Goal: Task Accomplishment & Management: Manage account settings

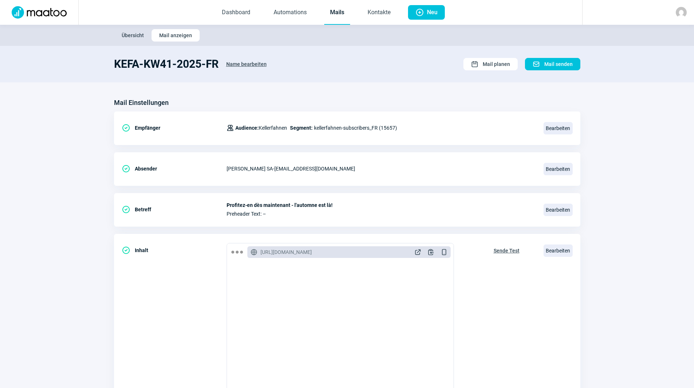
click at [344, 14] on link "Mails" at bounding box center [337, 13] width 26 height 24
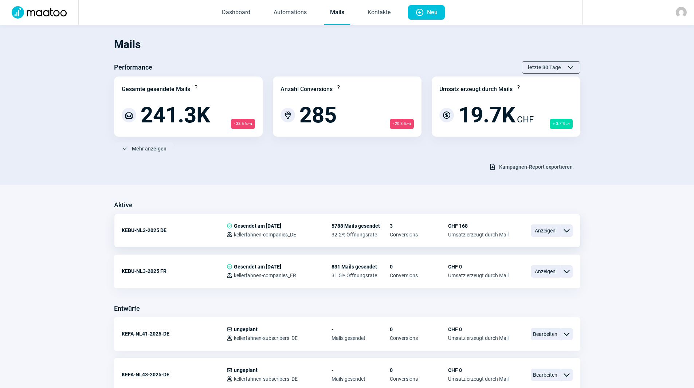
scroll to position [182, 0]
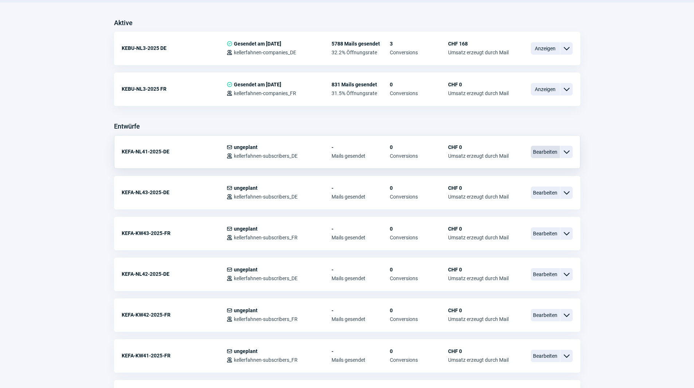
click at [551, 151] on span "Bearbeiten" at bounding box center [545, 152] width 29 height 12
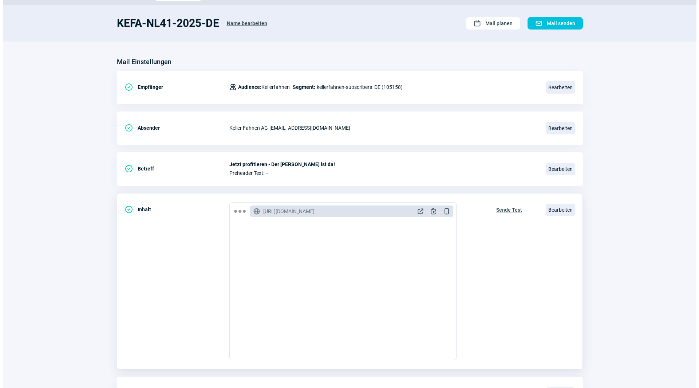
scroll to position [85, 0]
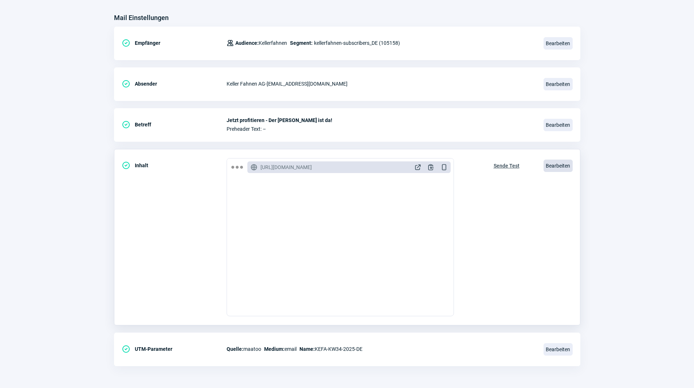
click at [560, 165] on span "Bearbeiten" at bounding box center [557, 166] width 29 height 12
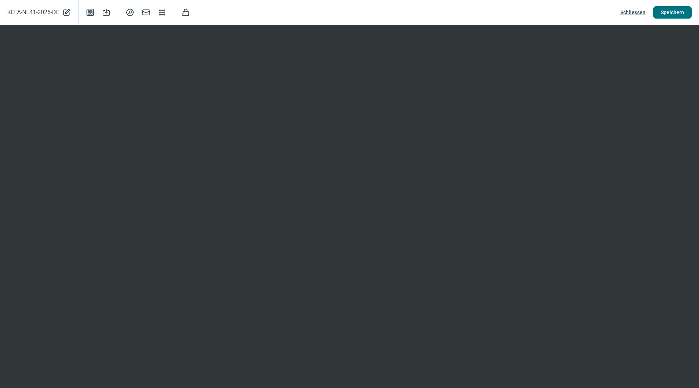
click at [678, 12] on span "Speichern" at bounding box center [672, 13] width 23 height 12
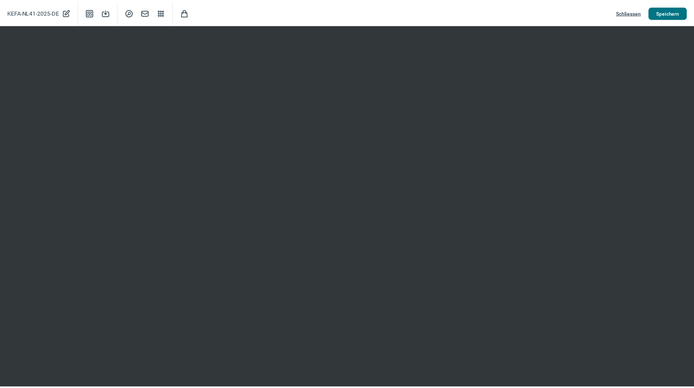
scroll to position [0, 0]
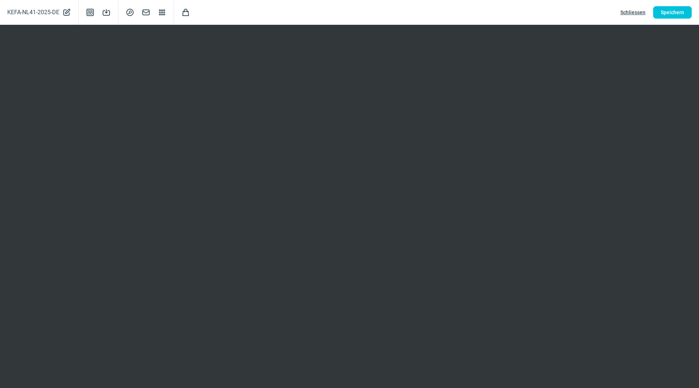
click at [630, 10] on span "Schliessen" at bounding box center [633, 13] width 25 height 12
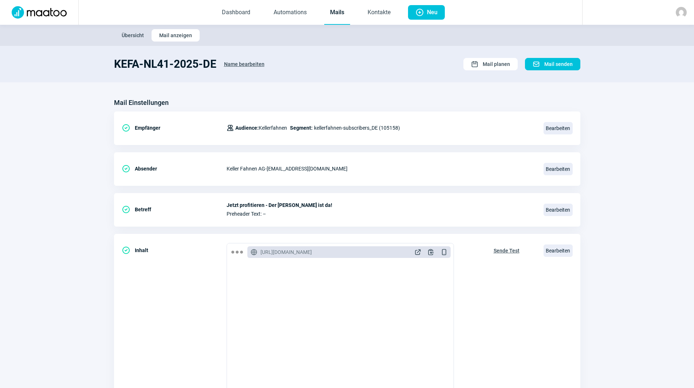
click at [336, 13] on link "Mails" at bounding box center [337, 13] width 26 height 24
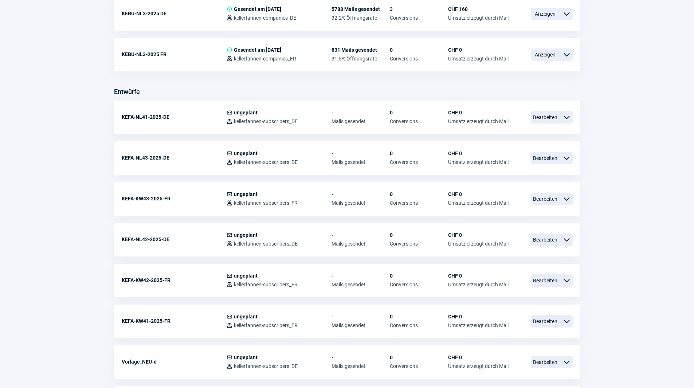
scroll to position [218, 0]
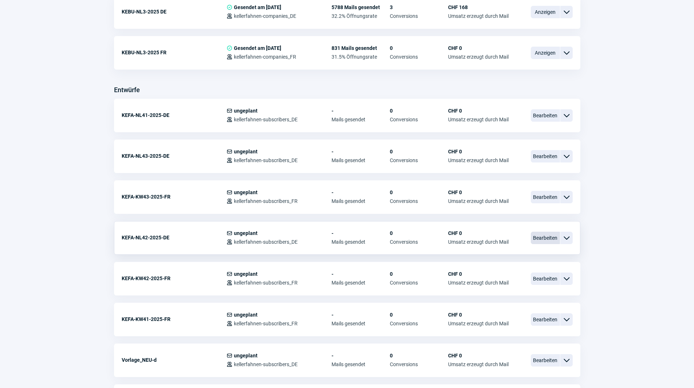
click at [540, 237] on span "Bearbeiten" at bounding box center [545, 238] width 29 height 12
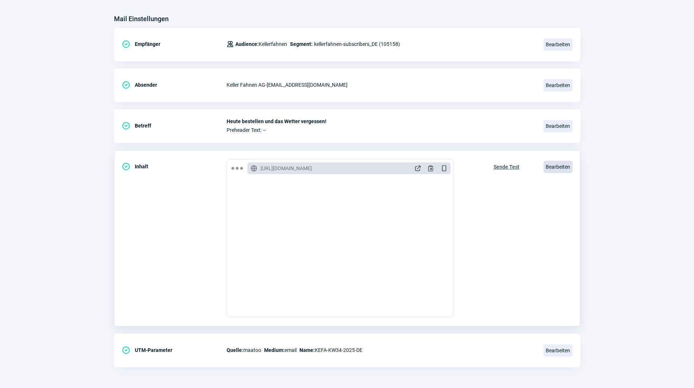
scroll to position [85, 0]
click at [566, 168] on span "Bearbeiten" at bounding box center [557, 166] width 29 height 12
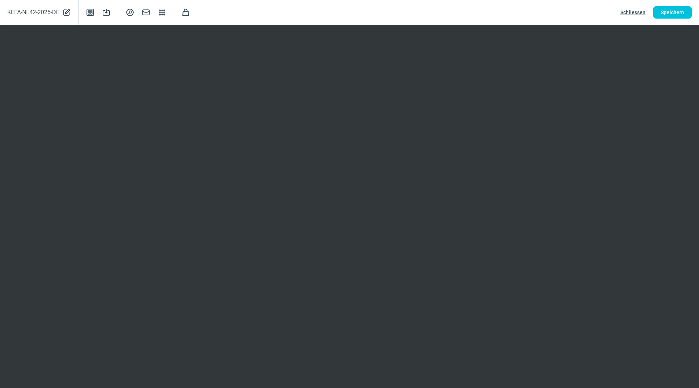
click at [632, 14] on span "Schliessen" at bounding box center [633, 13] width 25 height 12
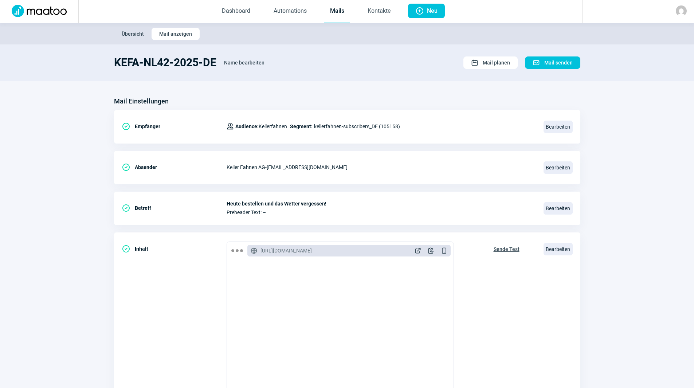
scroll to position [0, 0]
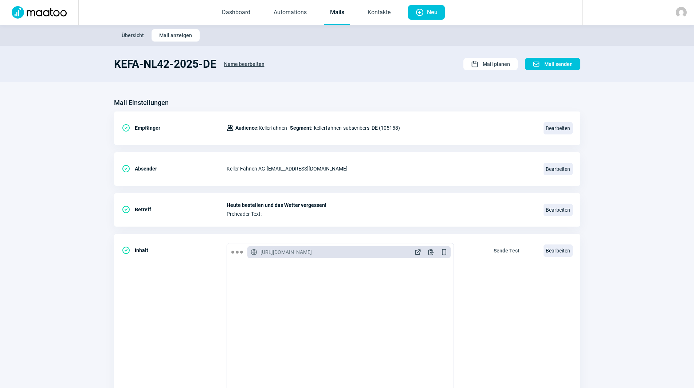
click at [335, 13] on link "Mails" at bounding box center [337, 13] width 26 height 24
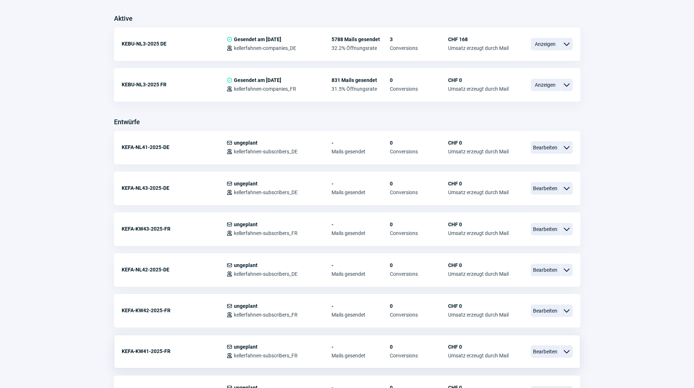
scroll to position [218, 0]
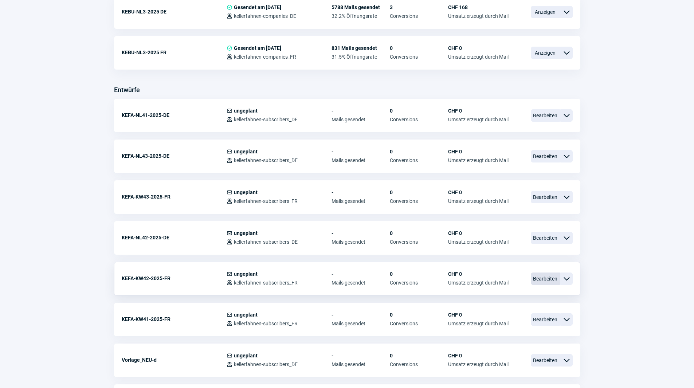
click at [548, 283] on span "Bearbeiten" at bounding box center [545, 278] width 29 height 12
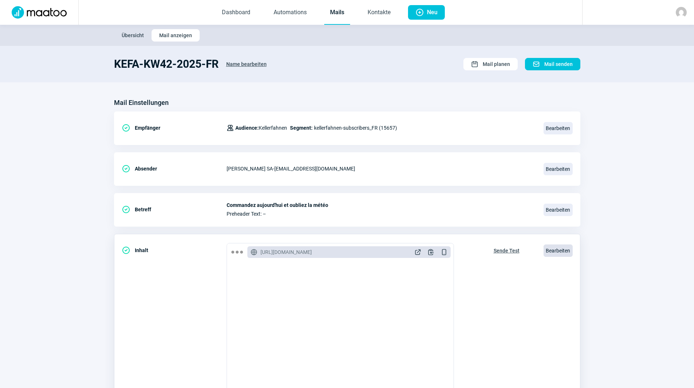
click at [558, 254] on span "Bearbeiten" at bounding box center [557, 250] width 29 height 12
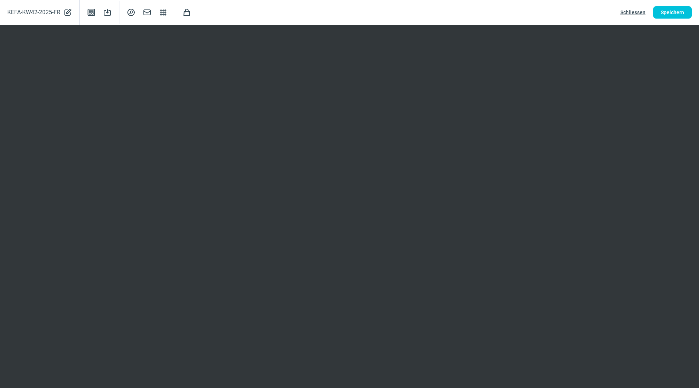
click at [635, 11] on span "Schliessen" at bounding box center [633, 13] width 25 height 12
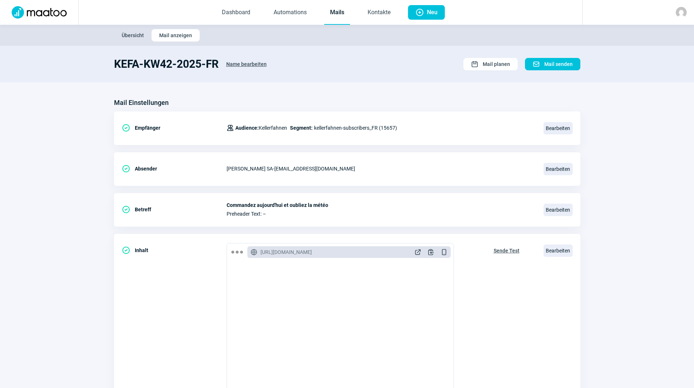
click at [344, 9] on link "Mails" at bounding box center [337, 13] width 26 height 24
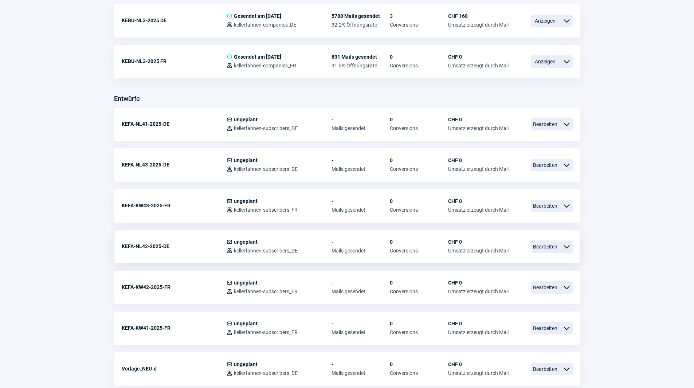
scroll to position [255, 0]
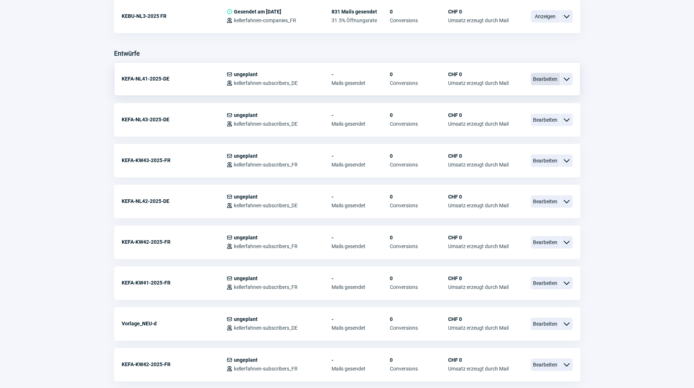
click at [537, 76] on span "Bearbeiten" at bounding box center [545, 79] width 29 height 12
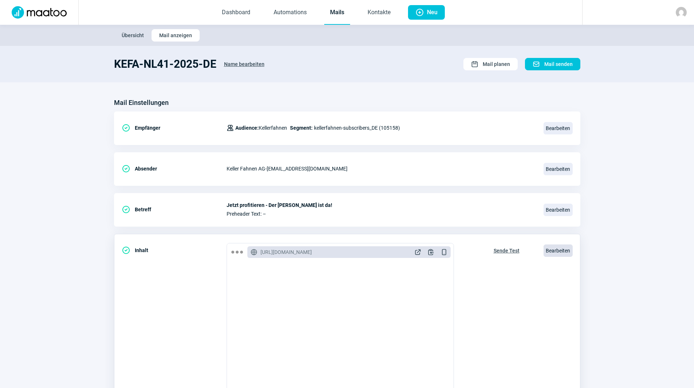
click at [559, 253] on span "Bearbeiten" at bounding box center [557, 250] width 29 height 12
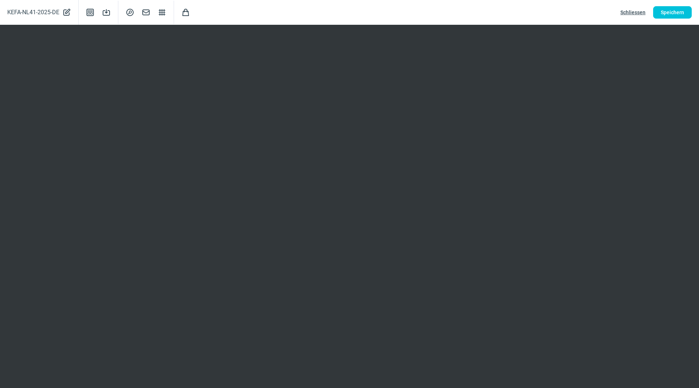
click at [637, 9] on span "Schliessen" at bounding box center [633, 13] width 25 height 12
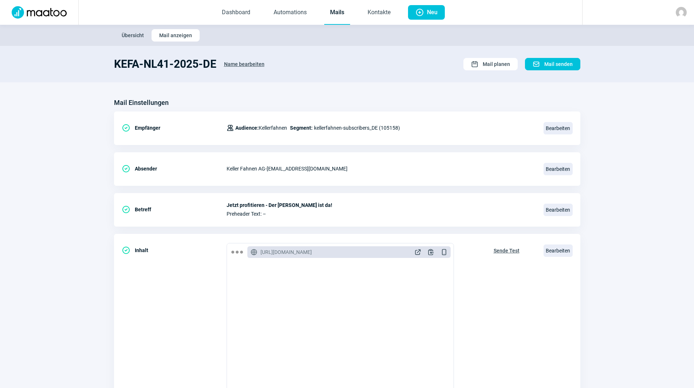
click at [337, 8] on link "Mails" at bounding box center [337, 13] width 26 height 24
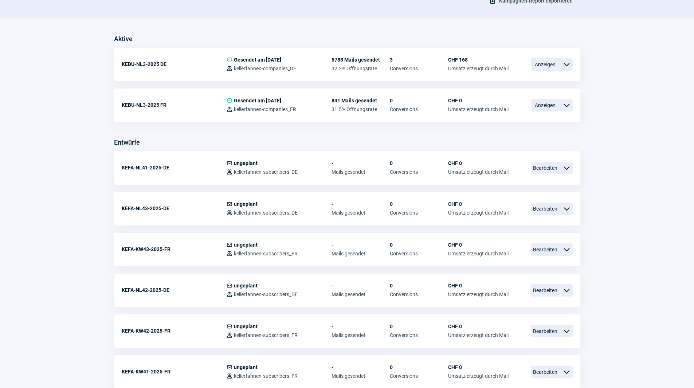
scroll to position [182, 0]
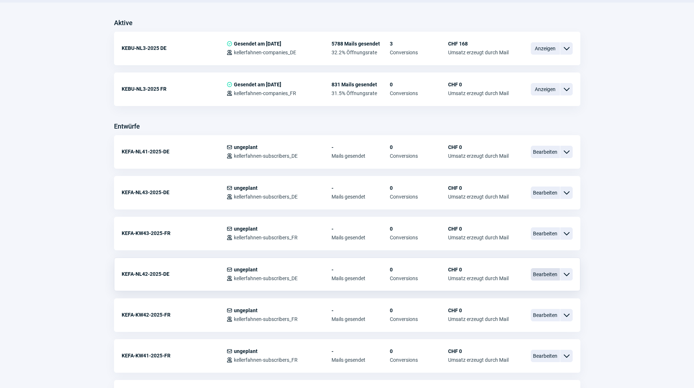
click at [549, 276] on span "Bearbeiten" at bounding box center [545, 274] width 29 height 12
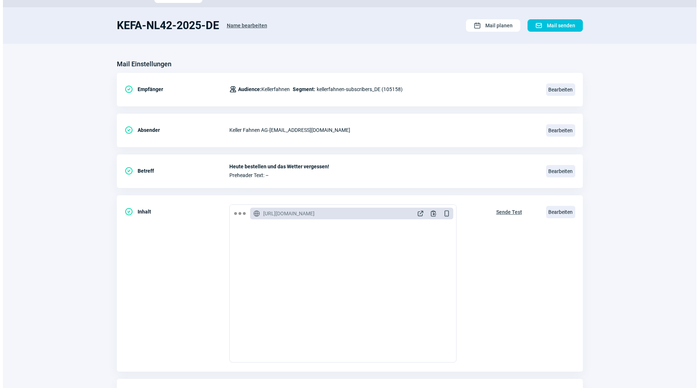
scroll to position [85, 0]
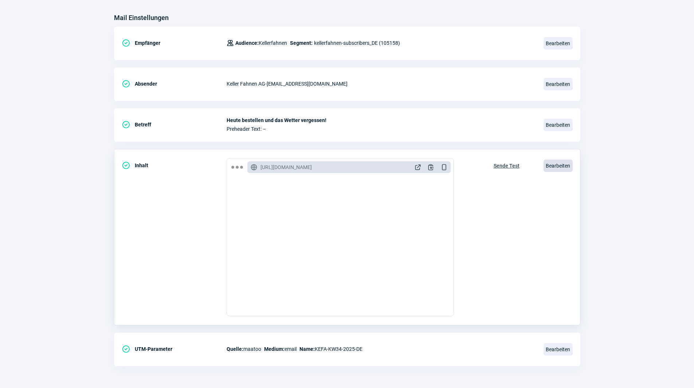
click at [557, 166] on span "Bearbeiten" at bounding box center [557, 166] width 29 height 12
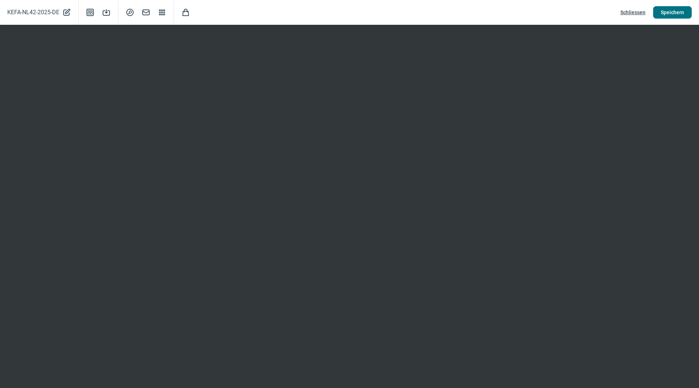
click at [657, 17] on button "Speichern" at bounding box center [672, 12] width 39 height 12
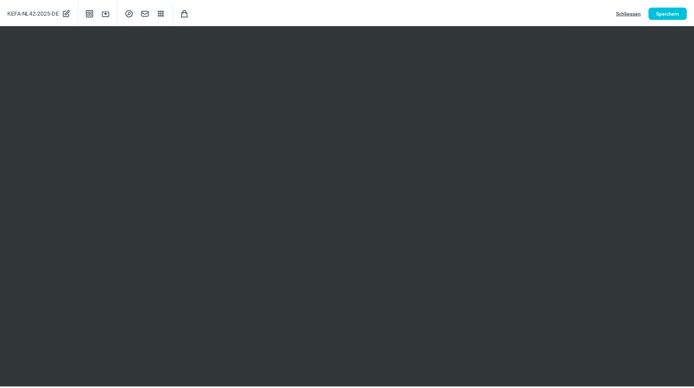
scroll to position [0, 0]
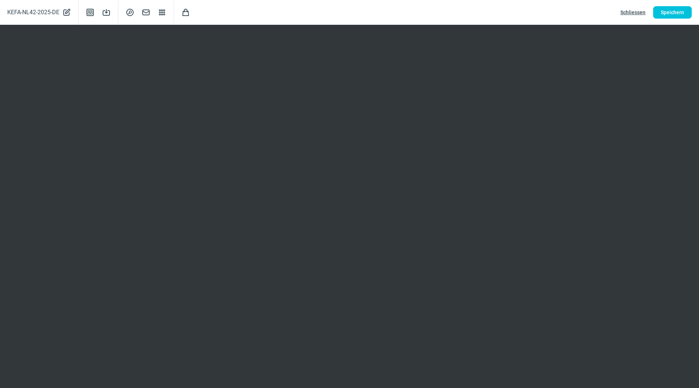
click at [631, 11] on span "Schliessen" at bounding box center [633, 13] width 25 height 12
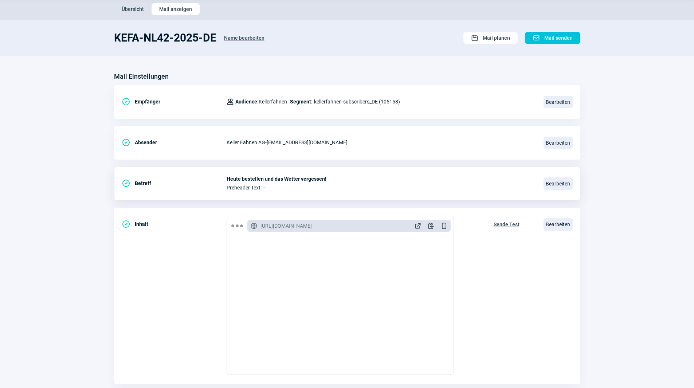
scroll to position [73, 0]
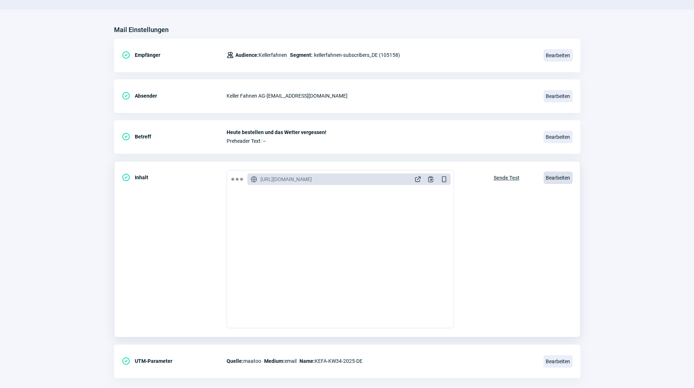
click at [557, 179] on span "Bearbeiten" at bounding box center [557, 178] width 29 height 12
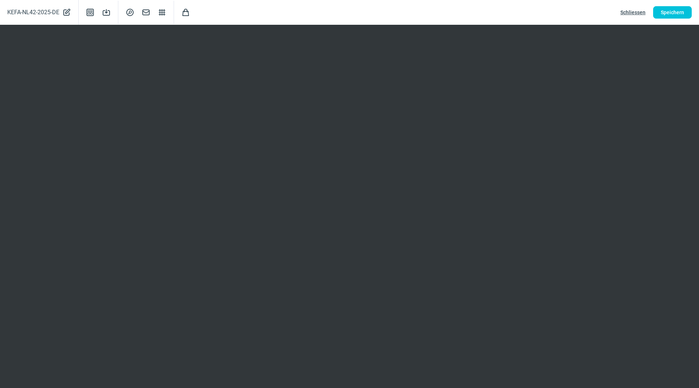
click at [631, 12] on span "Schliessen" at bounding box center [633, 13] width 25 height 12
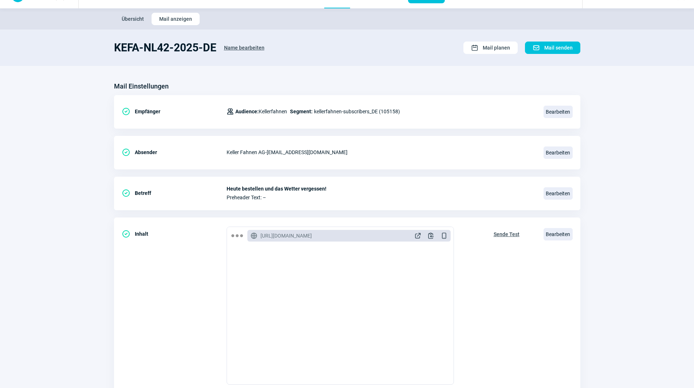
scroll to position [0, 0]
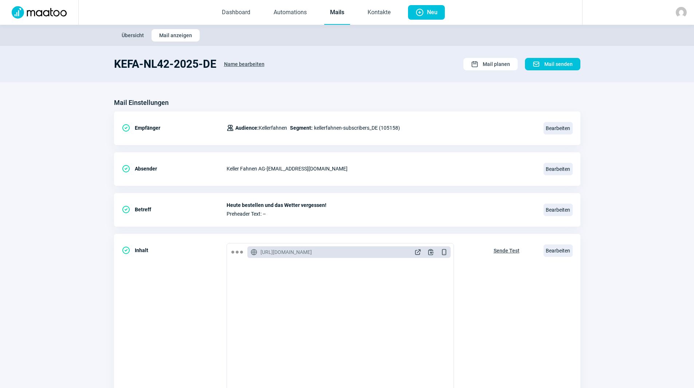
click at [344, 8] on link "Mails" at bounding box center [337, 13] width 26 height 24
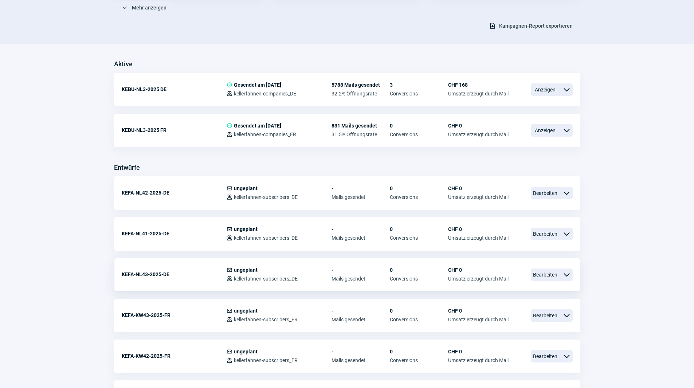
scroll to position [146, 0]
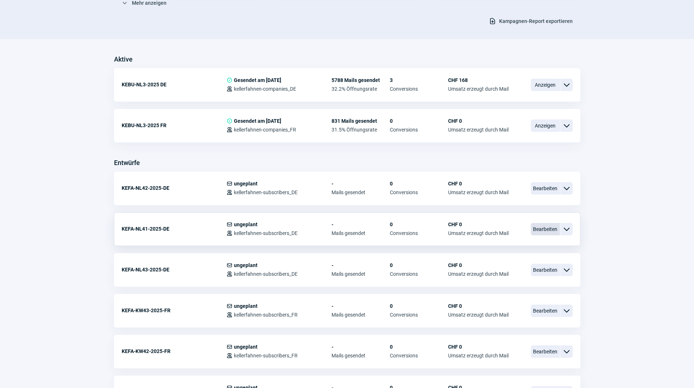
click at [544, 226] on span "Bearbeiten" at bounding box center [545, 229] width 29 height 12
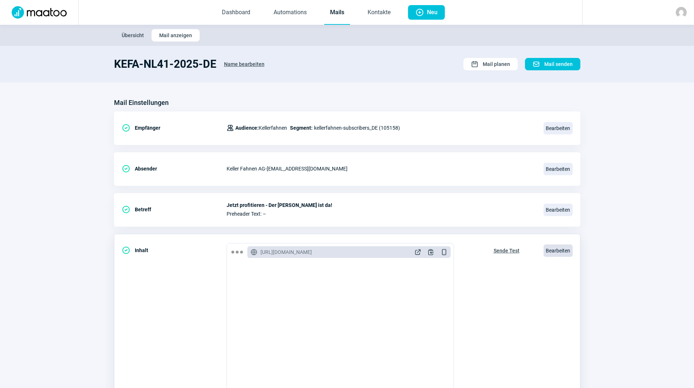
click at [550, 248] on span "Bearbeiten" at bounding box center [557, 250] width 29 height 12
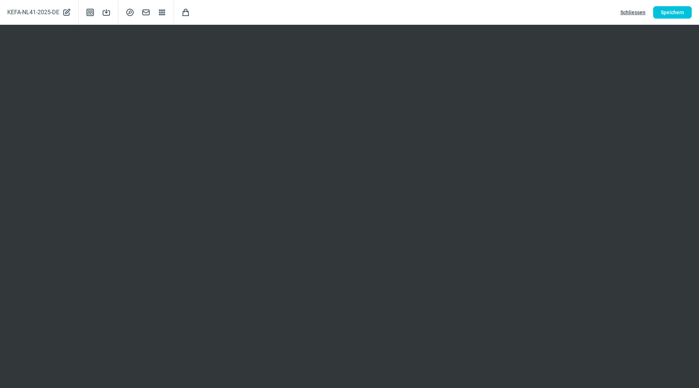
click at [637, 12] on span "Schliessen" at bounding box center [633, 13] width 25 height 12
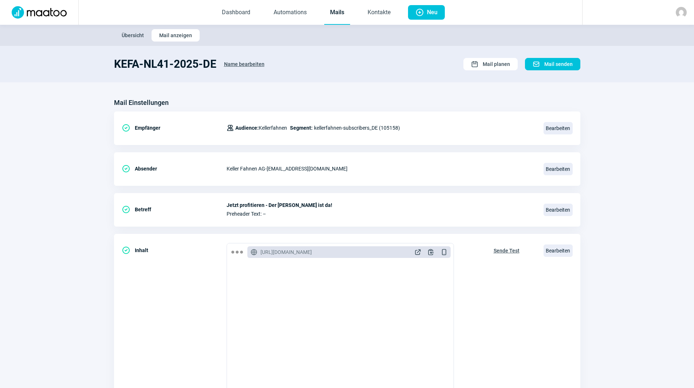
click at [323, 8] on span "Dashboard Automations Mails Kontakte" at bounding box center [306, 12] width 192 height 25
click at [335, 11] on link "Mails" at bounding box center [337, 13] width 26 height 24
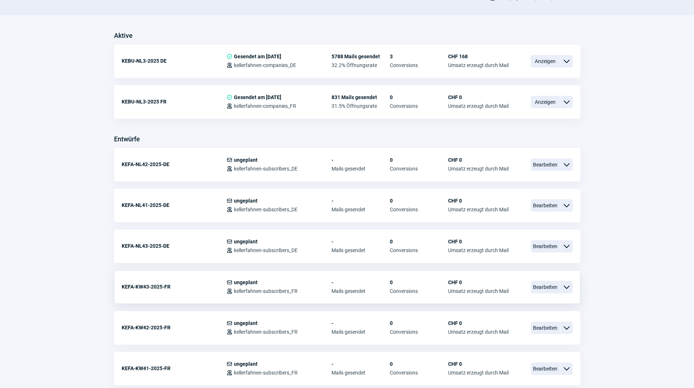
scroll to position [182, 0]
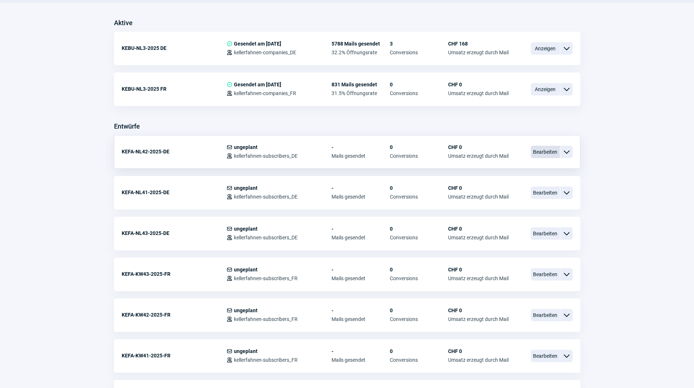
click at [549, 152] on span "Bearbeiten" at bounding box center [545, 152] width 29 height 12
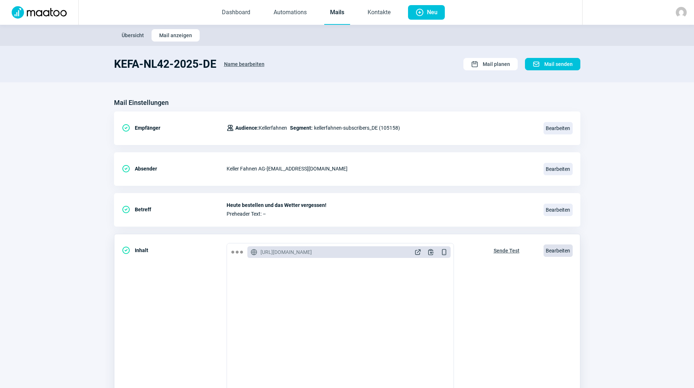
click at [555, 252] on span "Bearbeiten" at bounding box center [557, 250] width 29 height 12
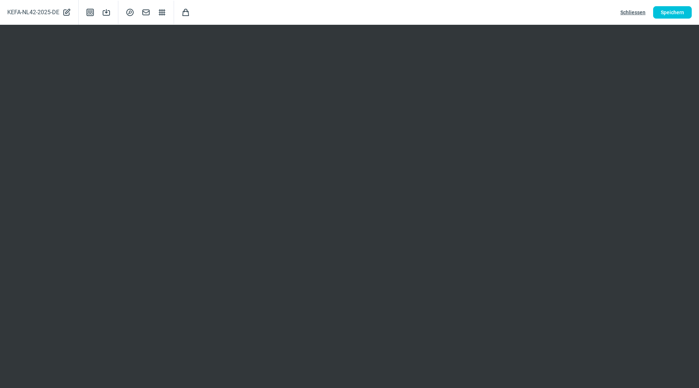
click at [630, 13] on span "Schliessen" at bounding box center [633, 13] width 25 height 12
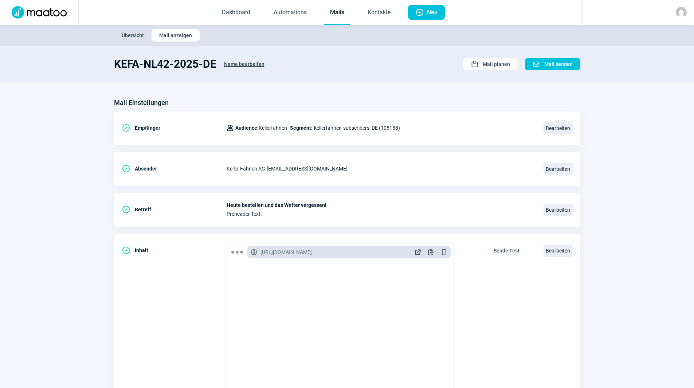
click at [337, 11] on link "Mails" at bounding box center [337, 13] width 26 height 24
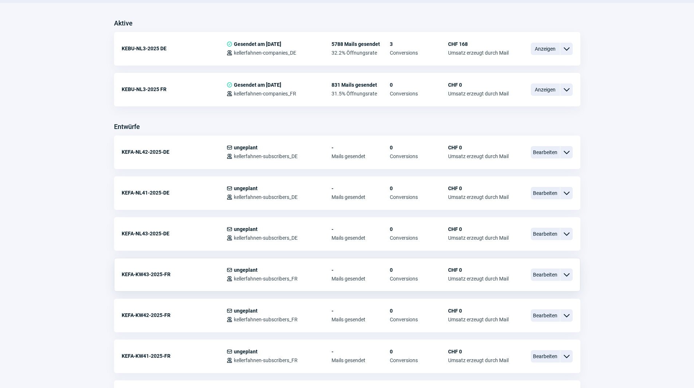
scroll to position [182, 0]
click at [538, 192] on span "Bearbeiten" at bounding box center [545, 192] width 29 height 12
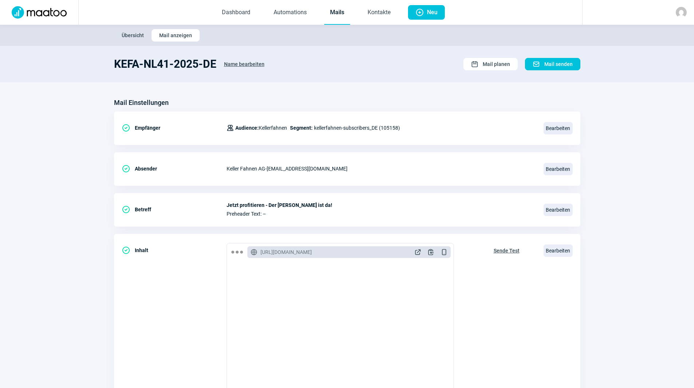
scroll to position [182, 0]
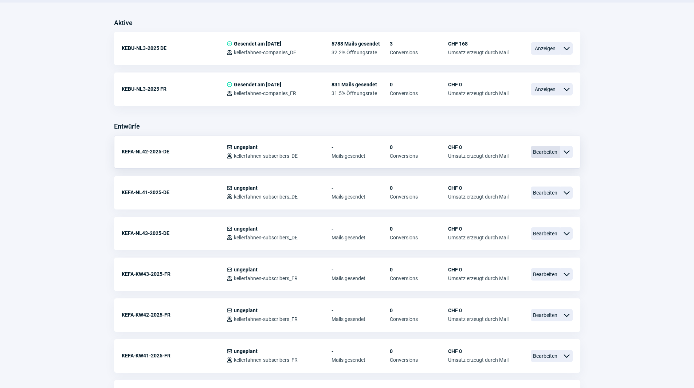
click at [544, 153] on span "Bearbeiten" at bounding box center [545, 152] width 29 height 12
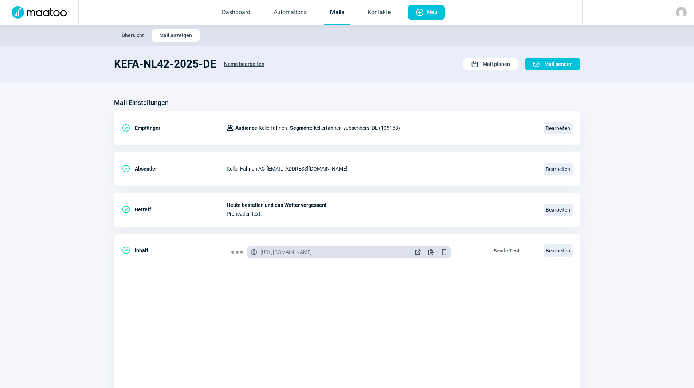
click at [326, 15] on link "Mails" at bounding box center [337, 13] width 26 height 24
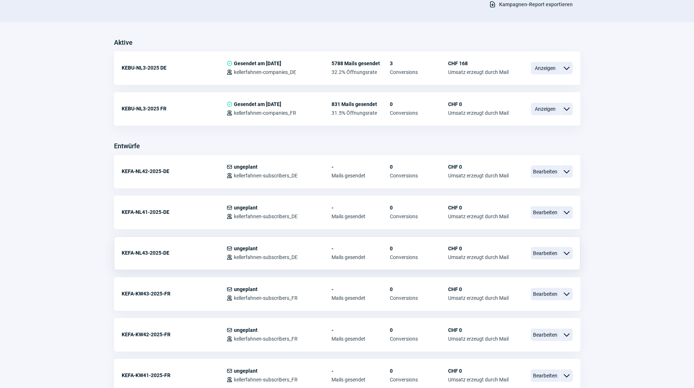
scroll to position [146, 0]
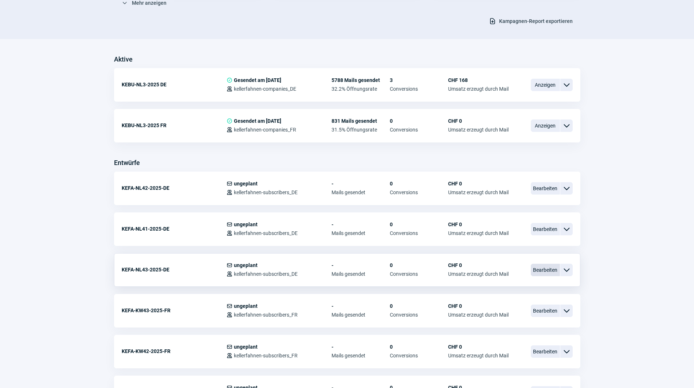
click at [539, 271] on span "Bearbeiten" at bounding box center [545, 270] width 29 height 12
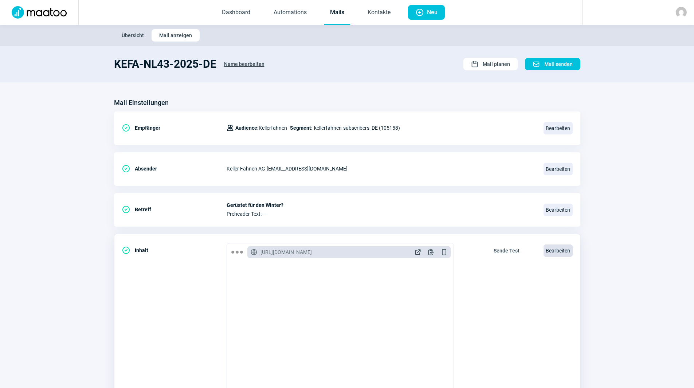
click at [550, 251] on span "Bearbeiten" at bounding box center [557, 250] width 29 height 12
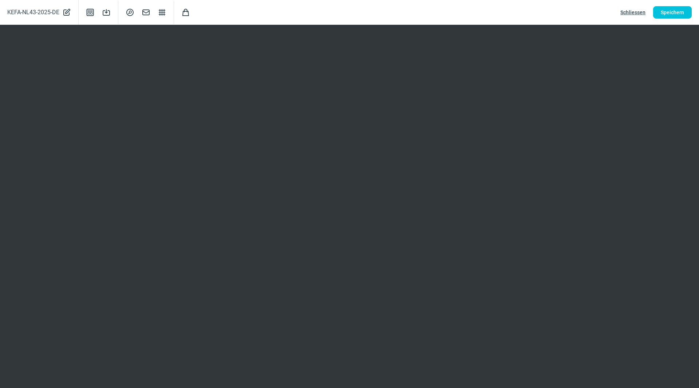
click at [631, 12] on span "Schliessen" at bounding box center [633, 13] width 25 height 12
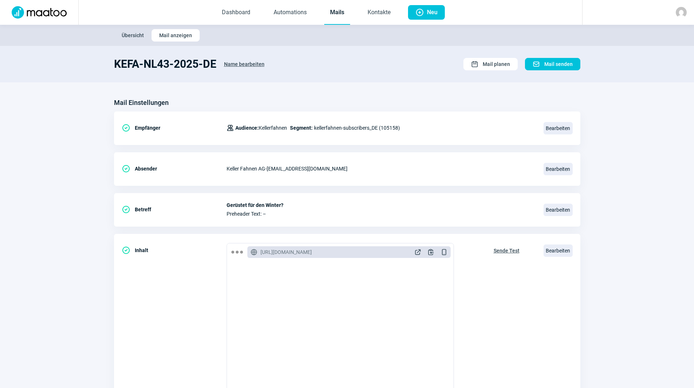
click at [340, 15] on link "Mails" at bounding box center [337, 13] width 26 height 24
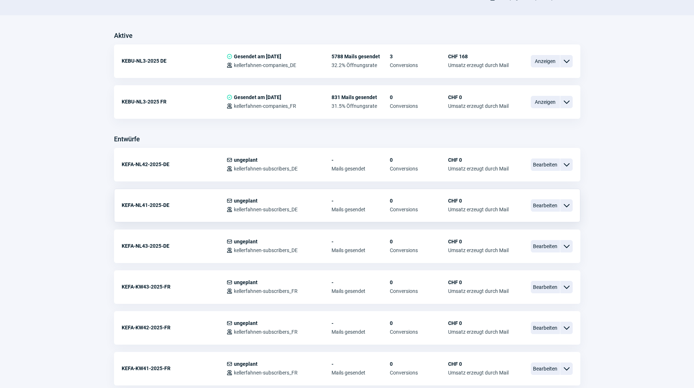
scroll to position [182, 0]
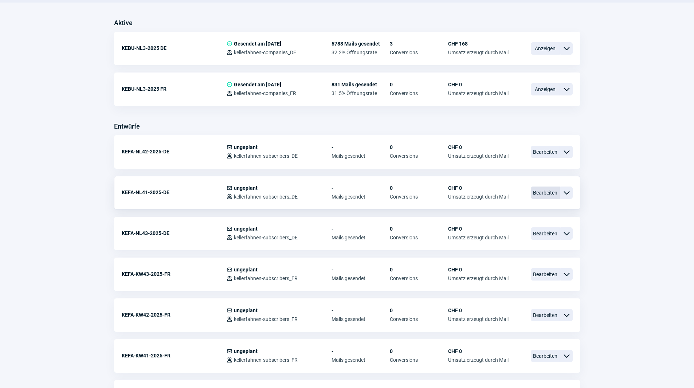
click at [539, 196] on span "Bearbeiten" at bounding box center [545, 192] width 29 height 12
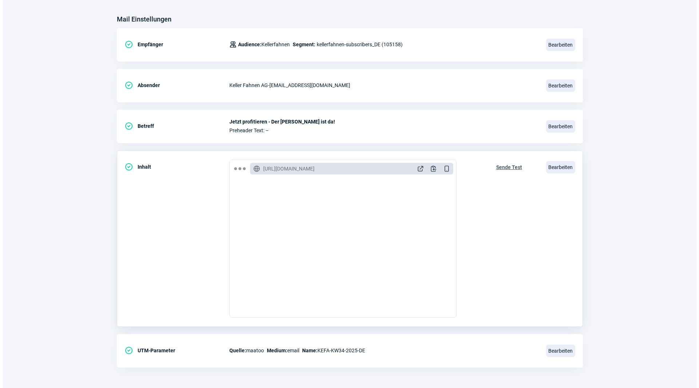
scroll to position [85, 0]
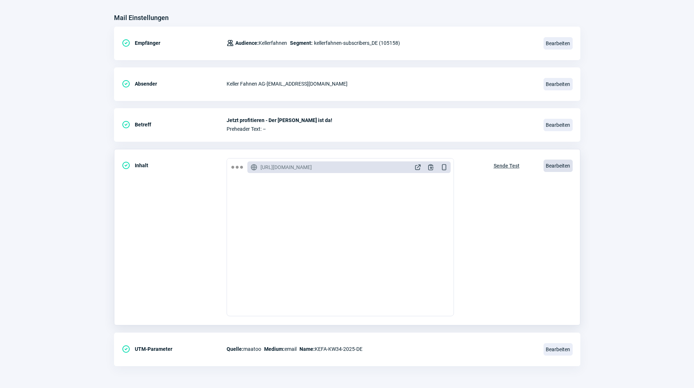
click at [562, 170] on span "Bearbeiten" at bounding box center [557, 166] width 29 height 12
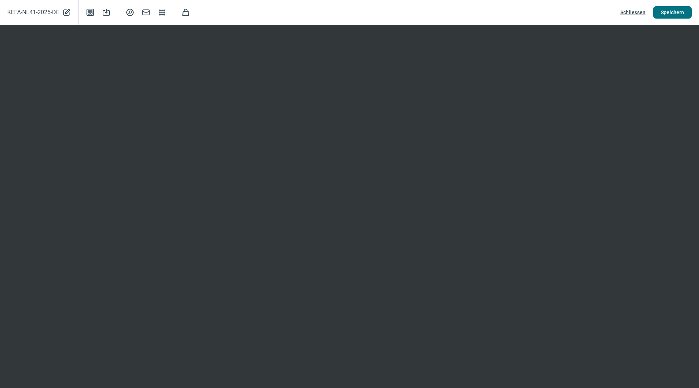
click at [674, 16] on span "Speichern" at bounding box center [672, 13] width 23 height 12
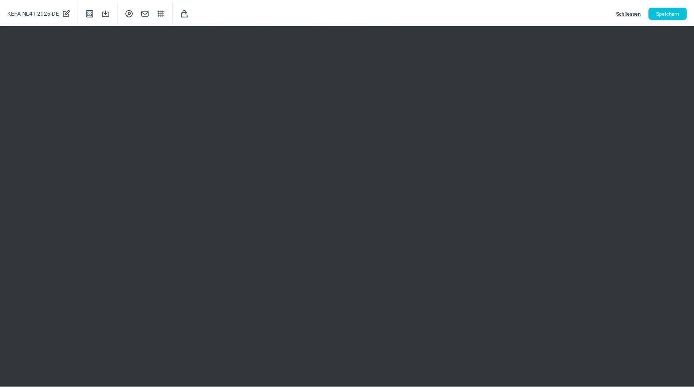
scroll to position [0, 0]
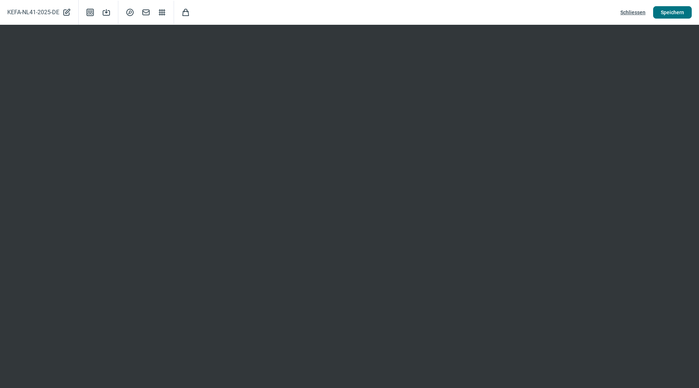
click at [678, 13] on span "Speichern" at bounding box center [672, 13] width 23 height 12
click at [633, 15] on span "Schliessen" at bounding box center [633, 13] width 25 height 12
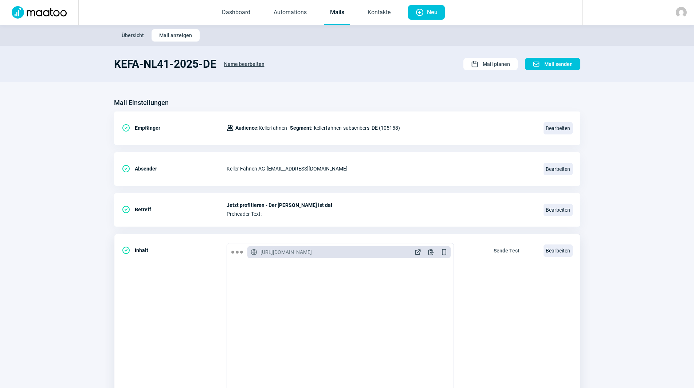
click at [509, 248] on span "Sende Test" at bounding box center [506, 251] width 26 height 12
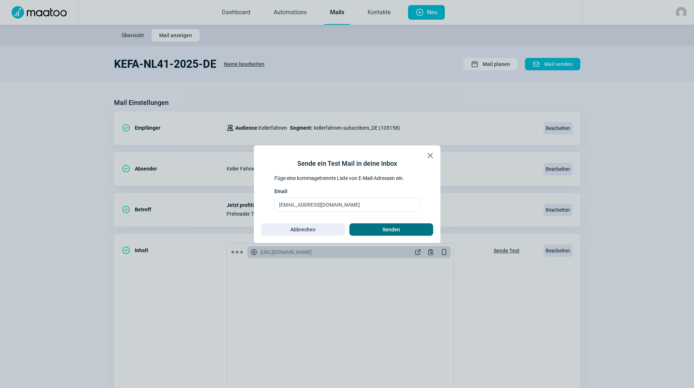
click at [394, 229] on span "Senden" at bounding box center [390, 230] width 17 height 12
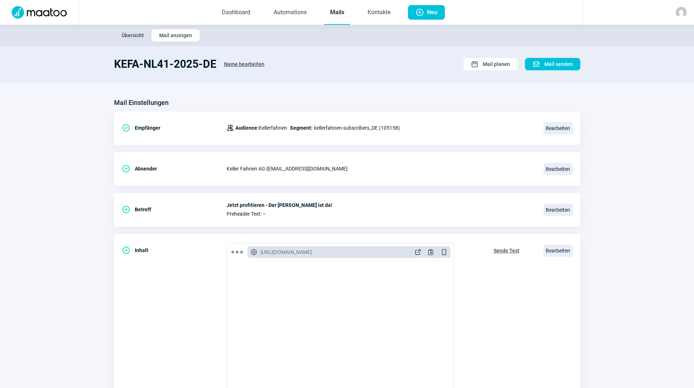
click at [331, 11] on link "Mails" at bounding box center [337, 13] width 26 height 24
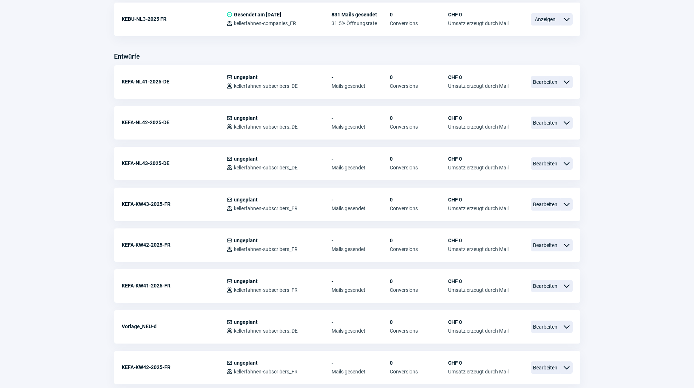
scroll to position [255, 0]
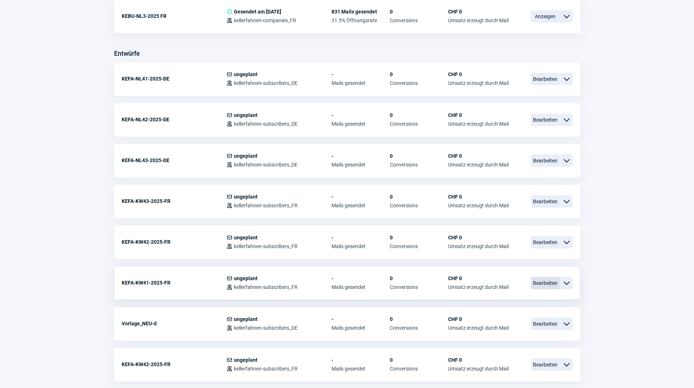
click at [541, 281] on span "Bearbeiten" at bounding box center [545, 283] width 29 height 12
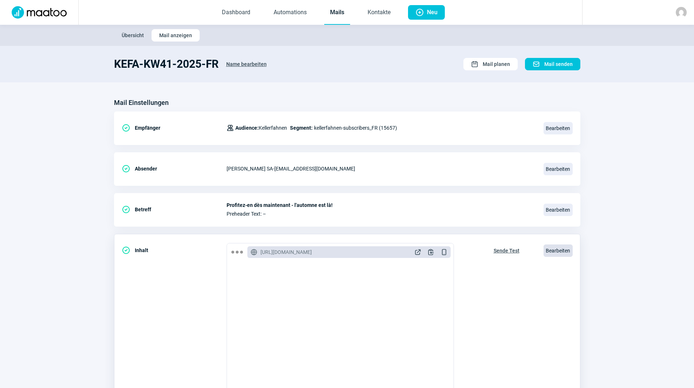
click at [565, 251] on span "Bearbeiten" at bounding box center [557, 250] width 29 height 12
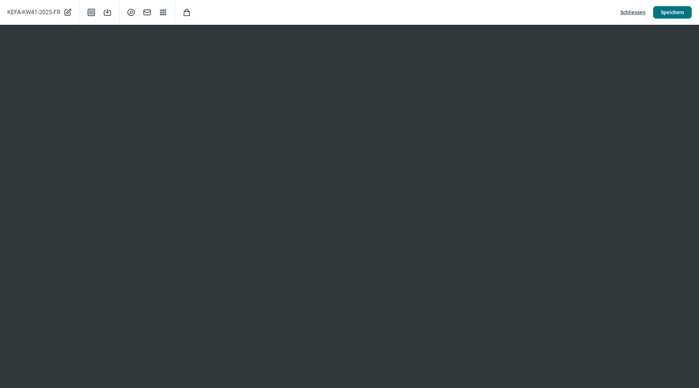
click at [684, 13] on span "Speichern" at bounding box center [672, 13] width 23 height 12
click at [680, 13] on span "Speichern" at bounding box center [672, 13] width 23 height 12
click at [633, 14] on span "Schliessen" at bounding box center [633, 13] width 25 height 12
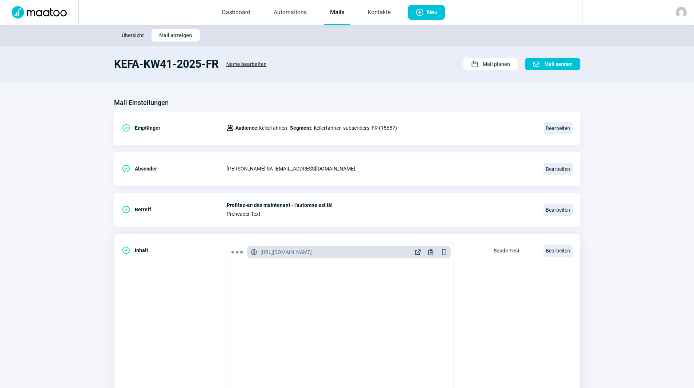
click at [511, 249] on span "Sende Test" at bounding box center [506, 251] width 26 height 12
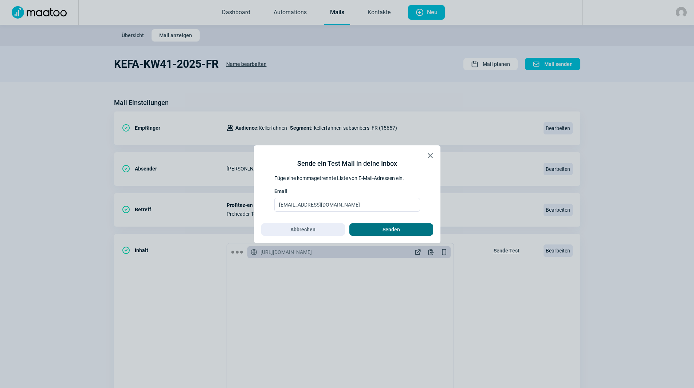
click at [387, 229] on span "Senden" at bounding box center [390, 230] width 17 height 12
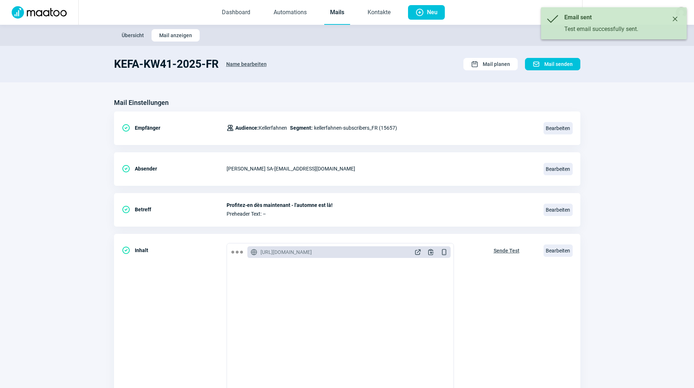
click at [336, 11] on link "Mails" at bounding box center [337, 13] width 26 height 24
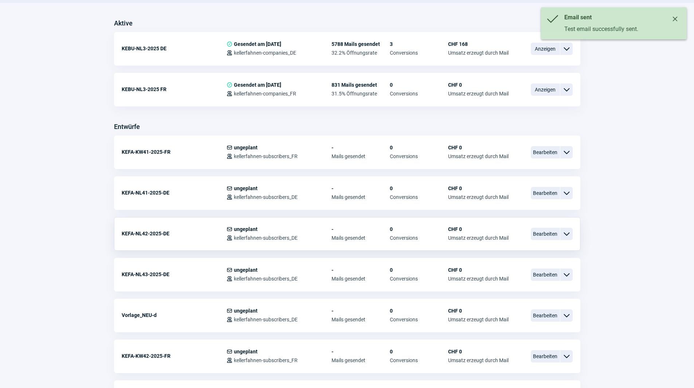
scroll to position [182, 0]
click at [550, 193] on span "Bearbeiten" at bounding box center [545, 192] width 29 height 12
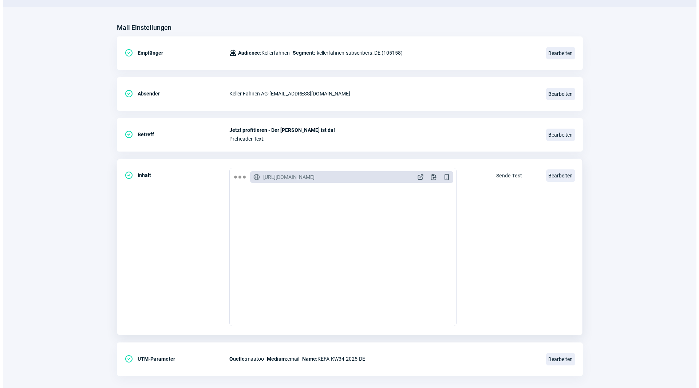
scroll to position [85, 0]
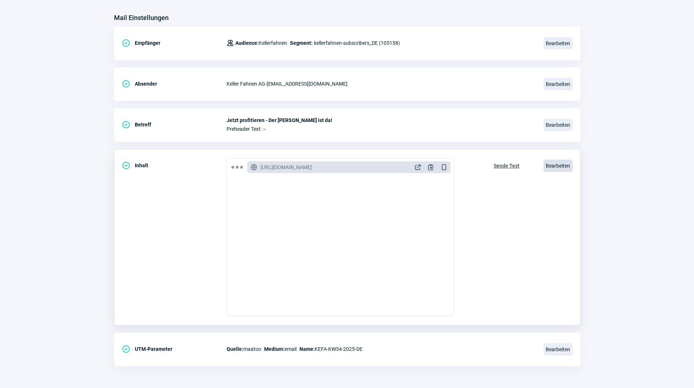
click at [560, 161] on span "Bearbeiten" at bounding box center [557, 166] width 29 height 12
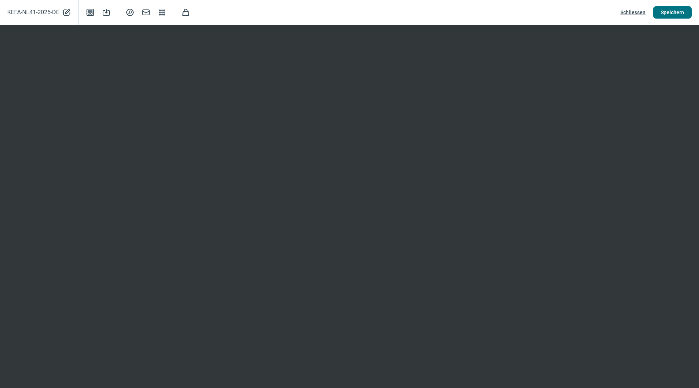
click at [673, 7] on span "Speichern" at bounding box center [672, 13] width 23 height 12
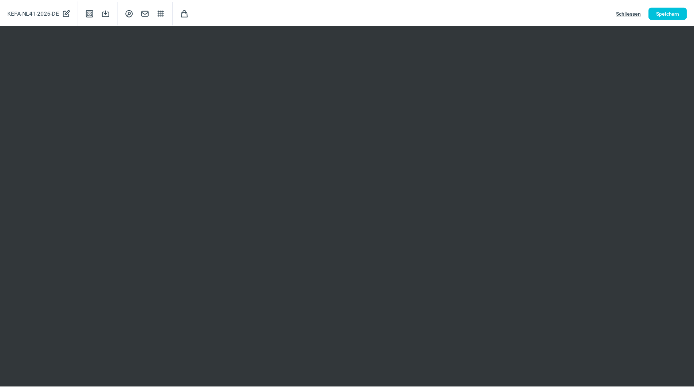
scroll to position [0, 0]
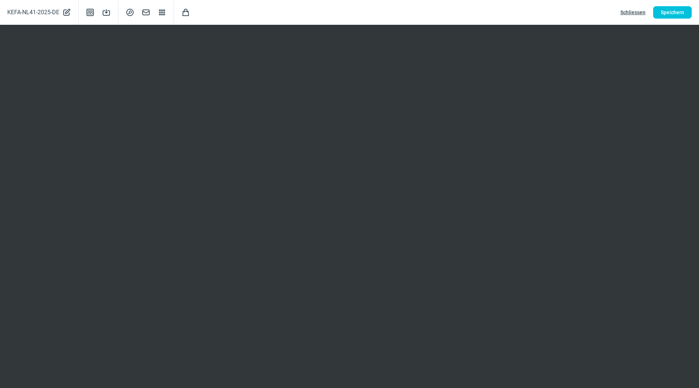
click at [643, 12] on span "Schliessen" at bounding box center [633, 13] width 25 height 12
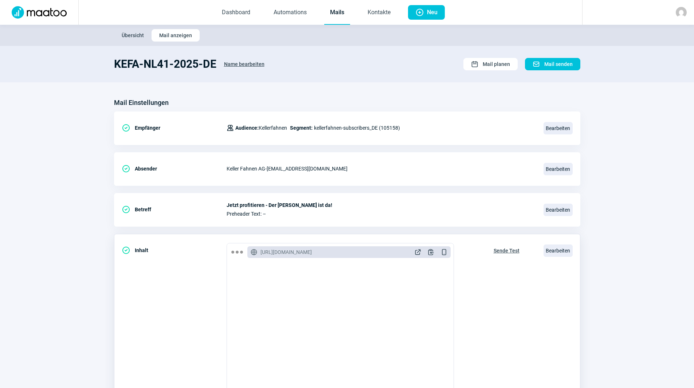
click at [513, 252] on span "Sende Test" at bounding box center [506, 251] width 26 height 12
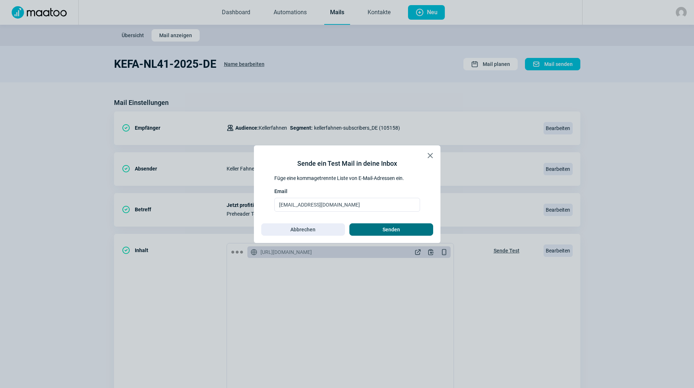
click at [394, 230] on span "Senden" at bounding box center [390, 230] width 17 height 12
